Goal: Check status

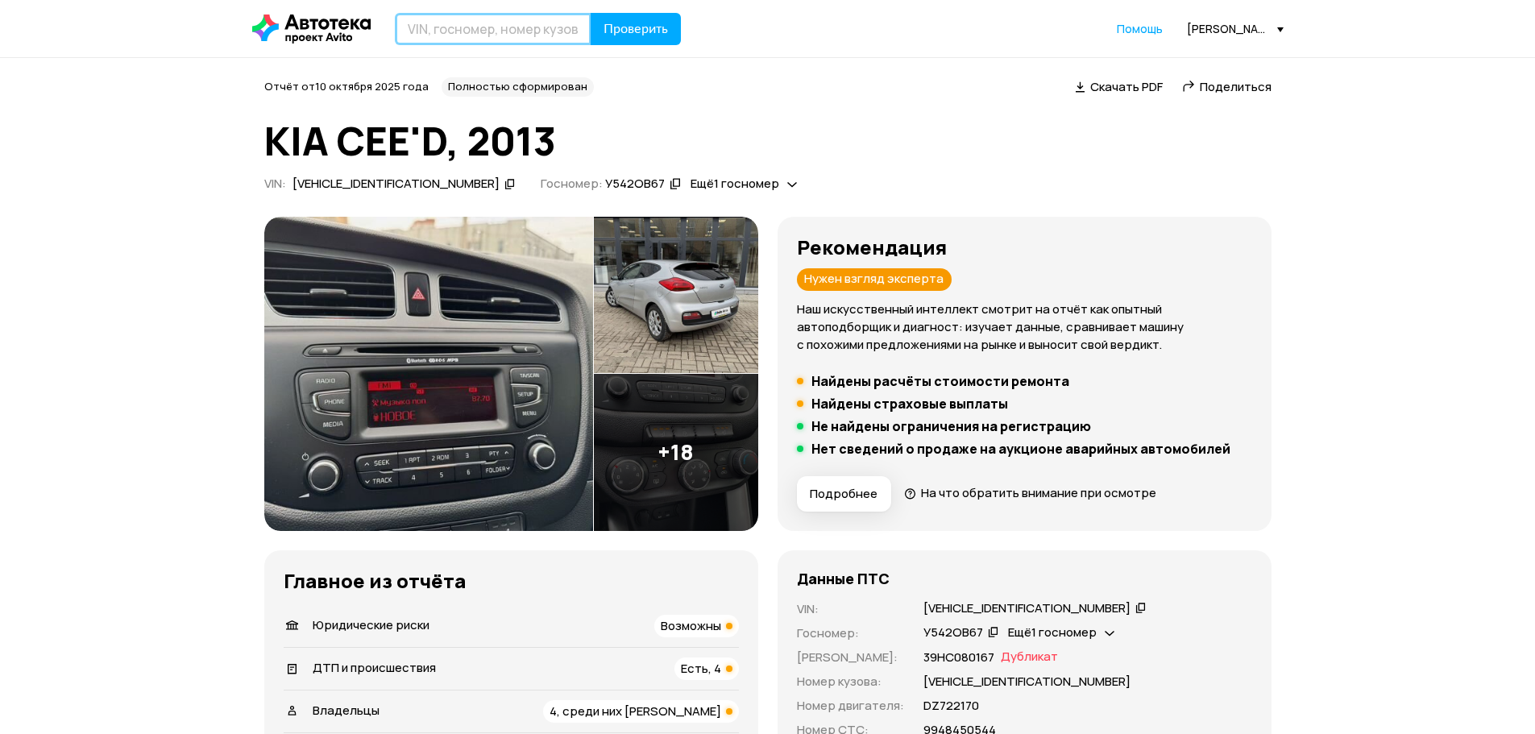
click at [539, 24] on input "text" at bounding box center [493, 29] width 197 height 32
click at [498, 22] on input "text" at bounding box center [493, 29] width 197 height 32
paste input "[US_VEHICLE_IDENTIFICATION_NUMBER]"
type input "[US_VEHICLE_IDENTIFICATION_NUMBER]"
click at [618, 27] on span "Проверить" at bounding box center [635, 29] width 64 height 13
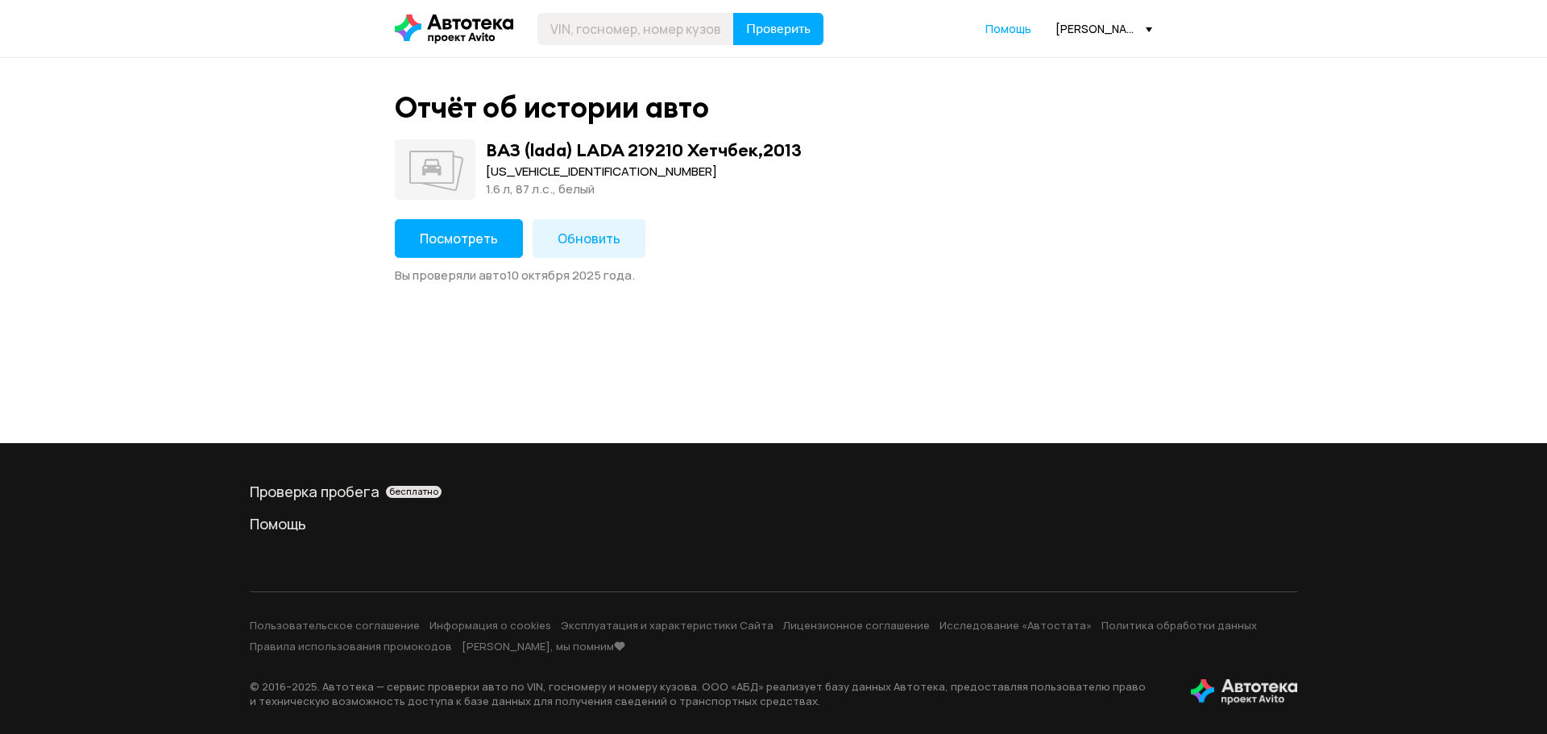
click at [505, 246] on button "Посмотреть" at bounding box center [459, 238] width 128 height 39
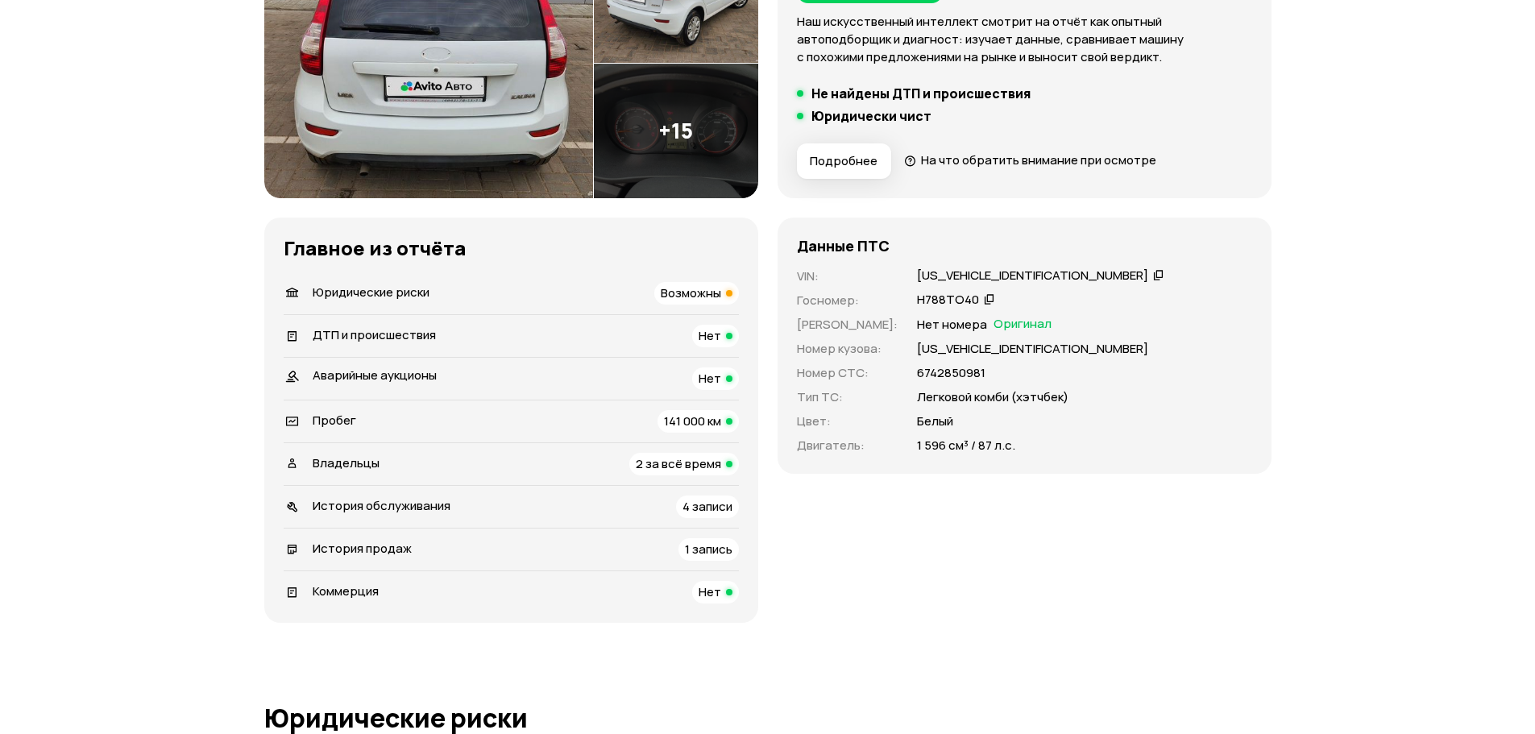
scroll to position [322, 0]
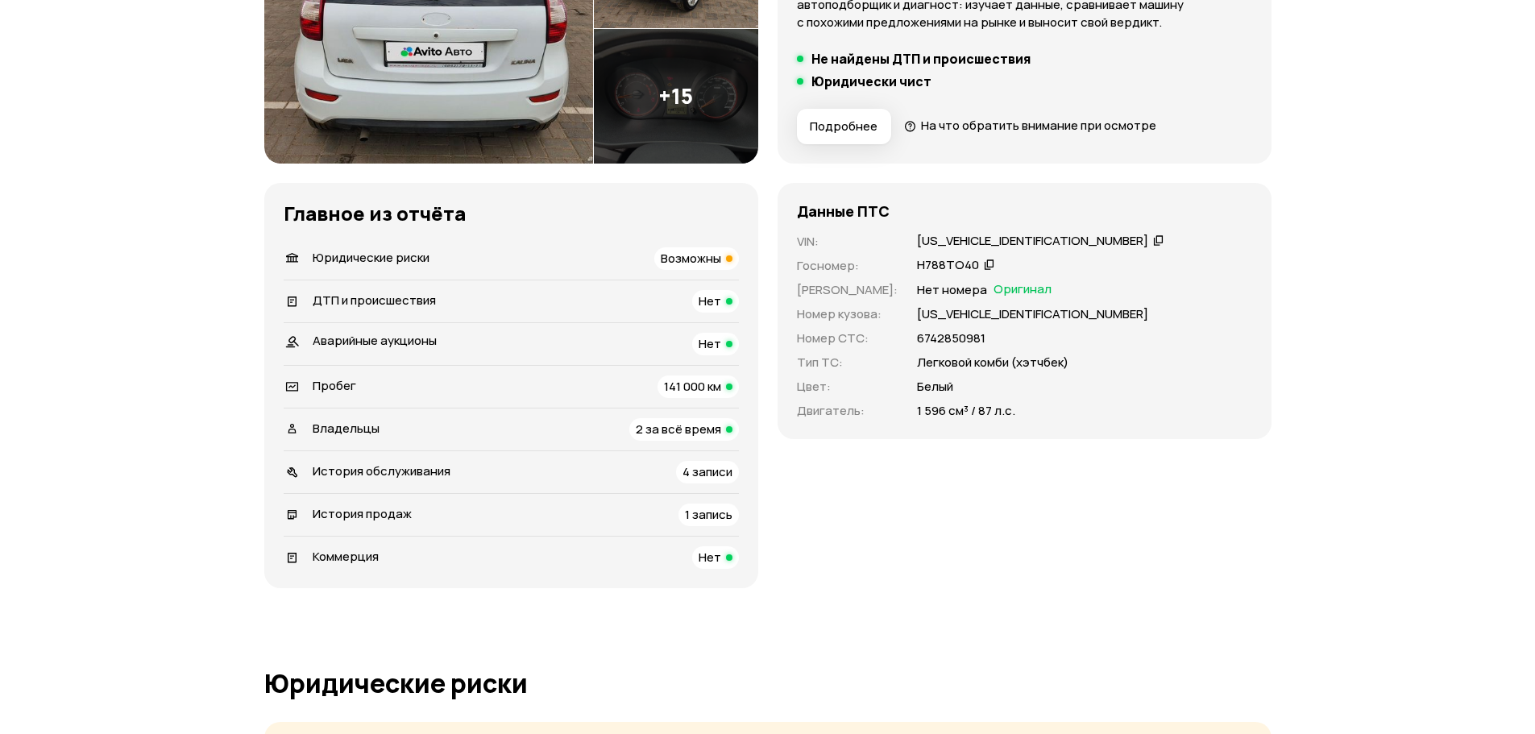
click at [706, 246] on li "Юридические риски Возможны" at bounding box center [511, 259] width 455 height 42
click at [701, 262] on span "Возможны" at bounding box center [691, 258] width 60 height 17
click at [657, 384] on div "141 000 км" at bounding box center [697, 386] width 81 height 23
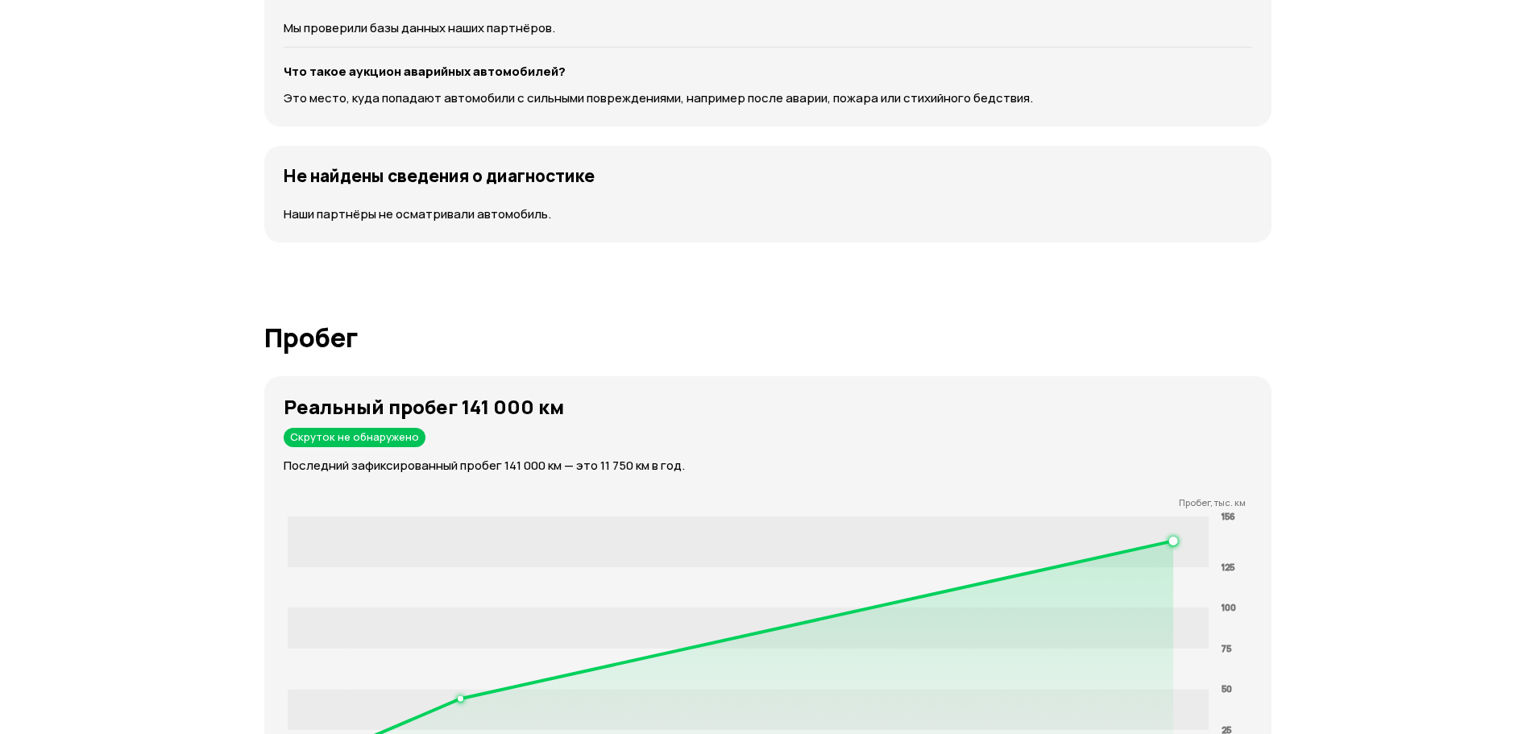
scroll to position [2297, 0]
